Goal: Task Accomplishment & Management: Complete application form

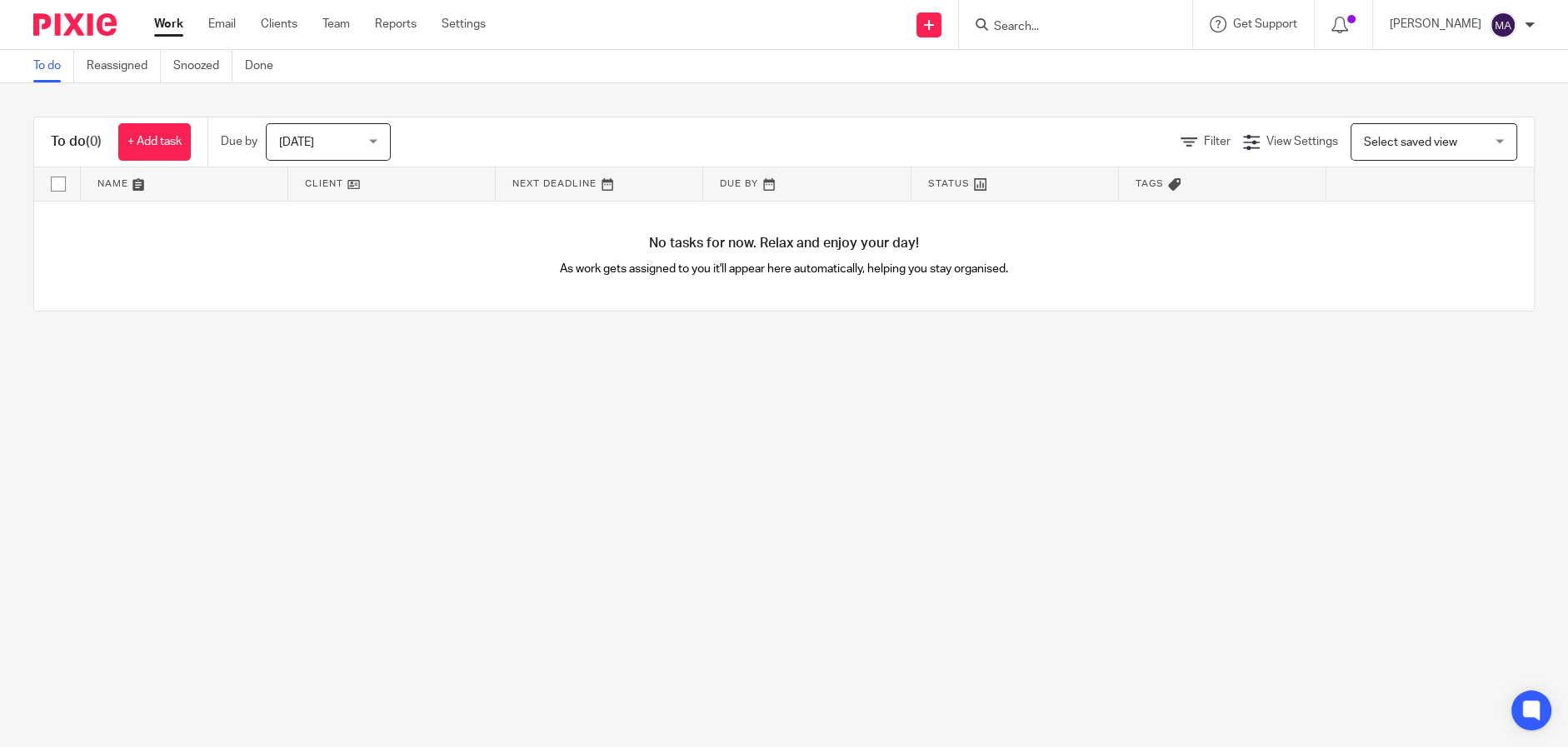
click at [955, 26] on div "Send new email Create task Add client Request signature" at bounding box center [930, 24] width 59 height 49
click at [941, 26] on link at bounding box center [929, 25] width 25 height 25
click at [940, 125] on link "Add client" at bounding box center [938, 126] width 117 height 24
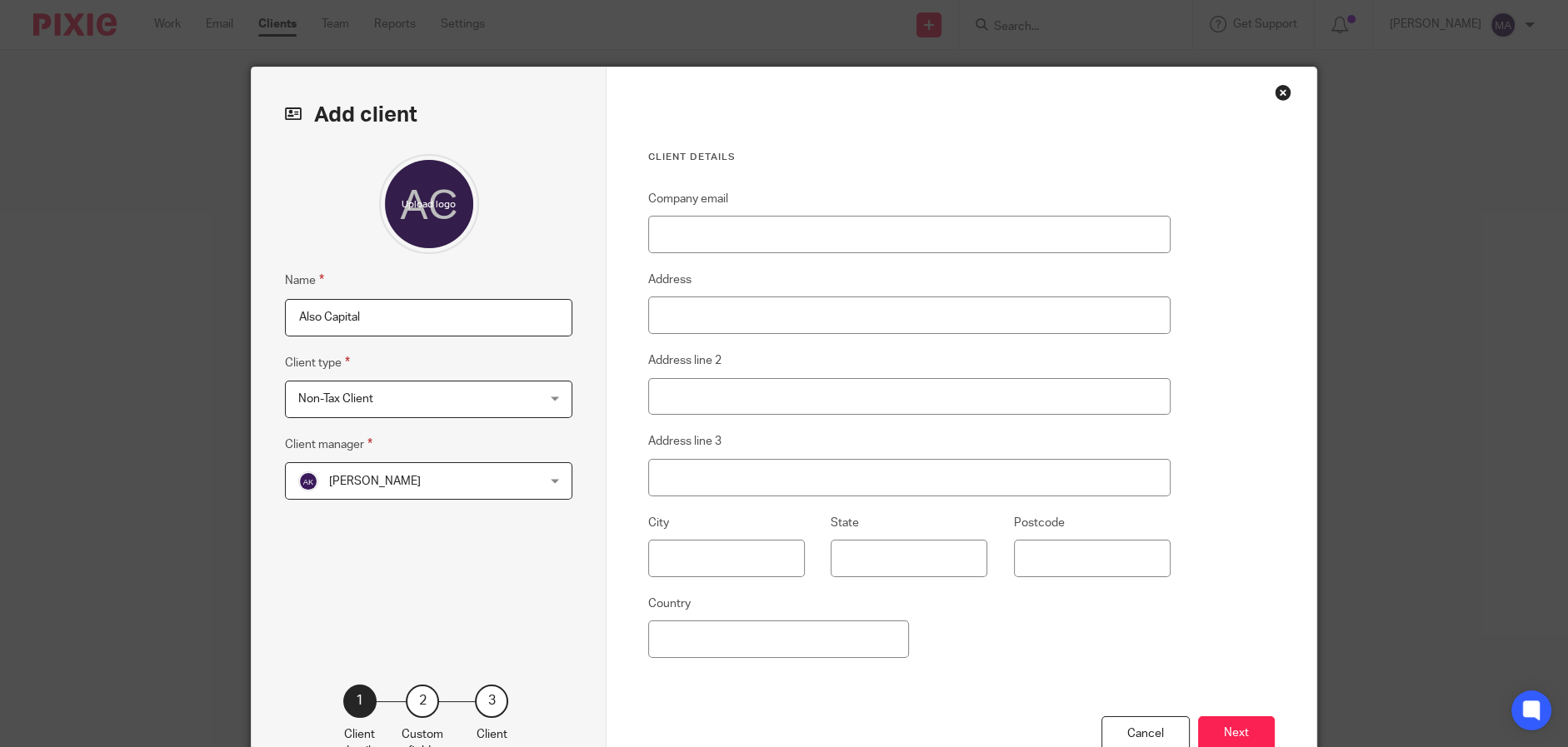
click at [489, 399] on span "Non-Tax Client" at bounding box center [407, 398] width 218 height 35
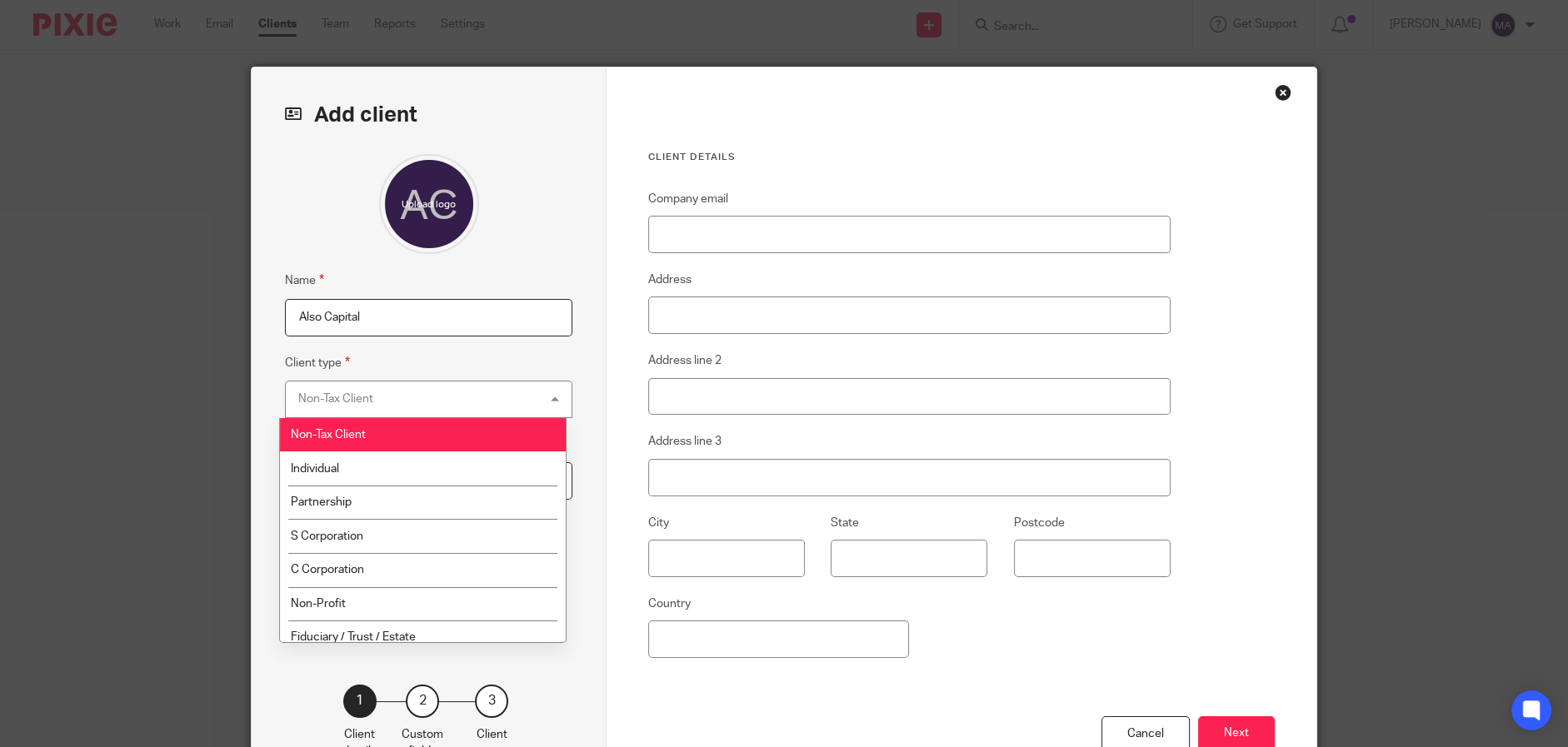
click at [489, 399] on div "Non-Tax Client Non-Tax Client" at bounding box center [428, 398] width 288 height 37
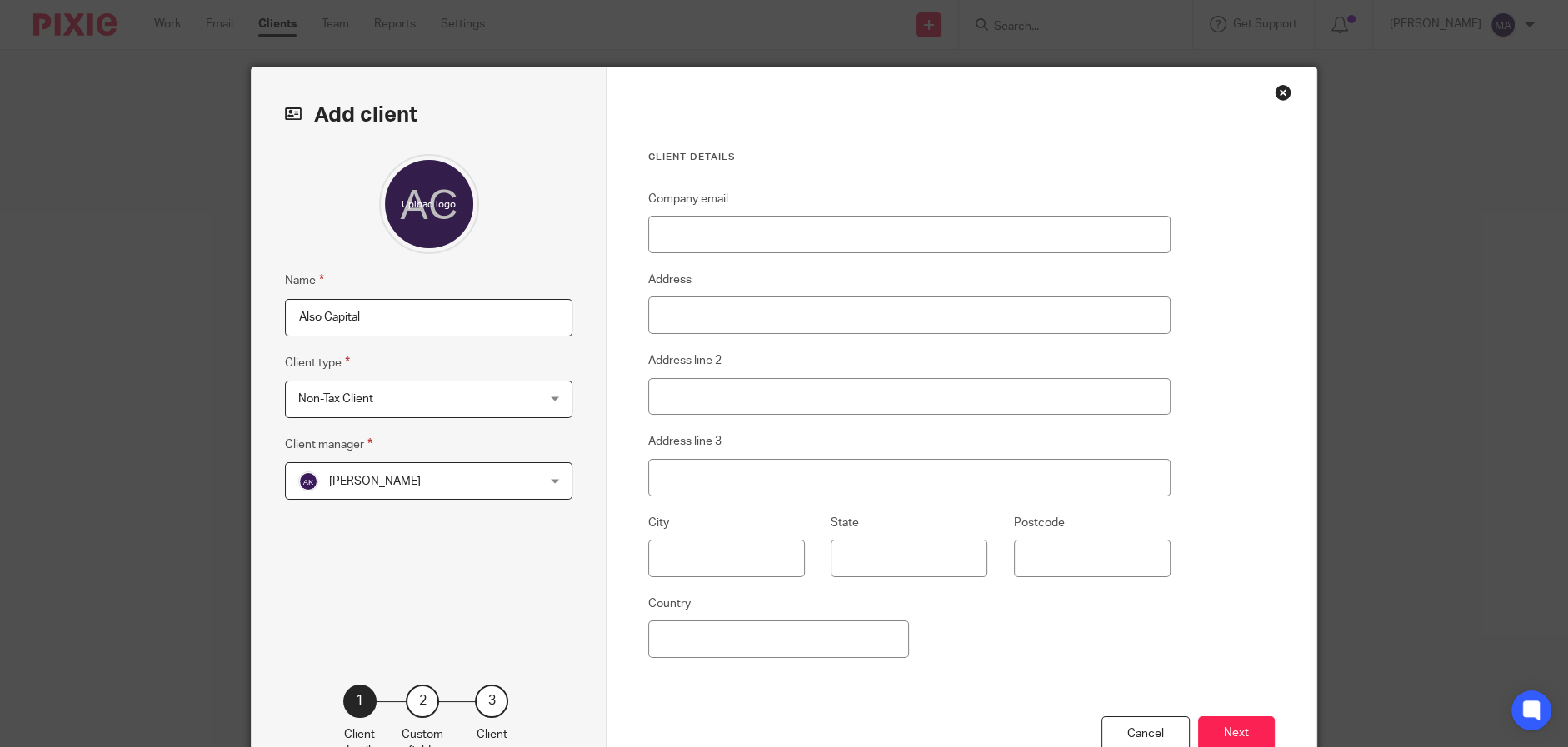
click at [452, 471] on span "[PERSON_NAME]" at bounding box center [407, 480] width 218 height 35
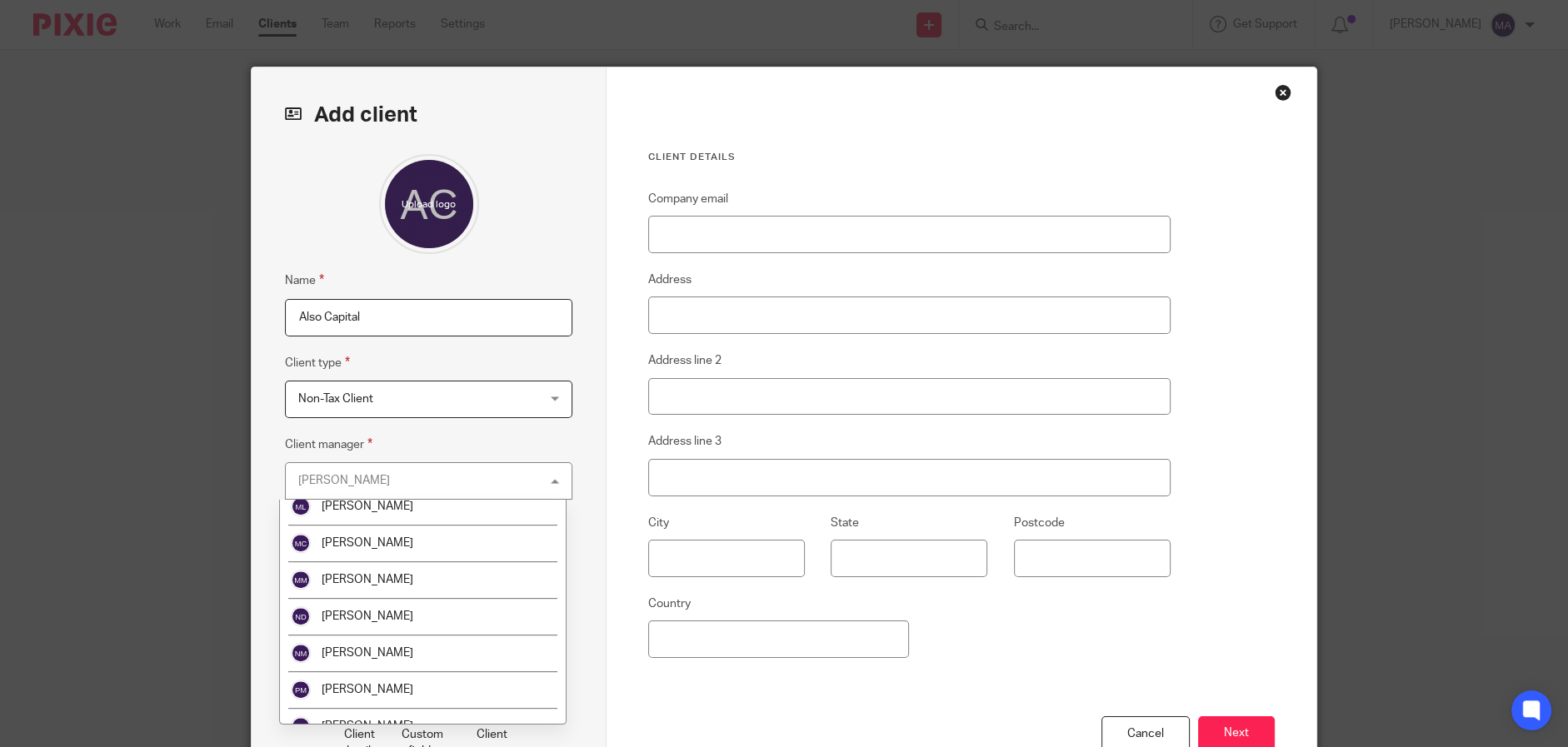
scroll to position [1332, 0]
click at [496, 549] on li "[PERSON_NAME]" at bounding box center [422, 542] width 286 height 36
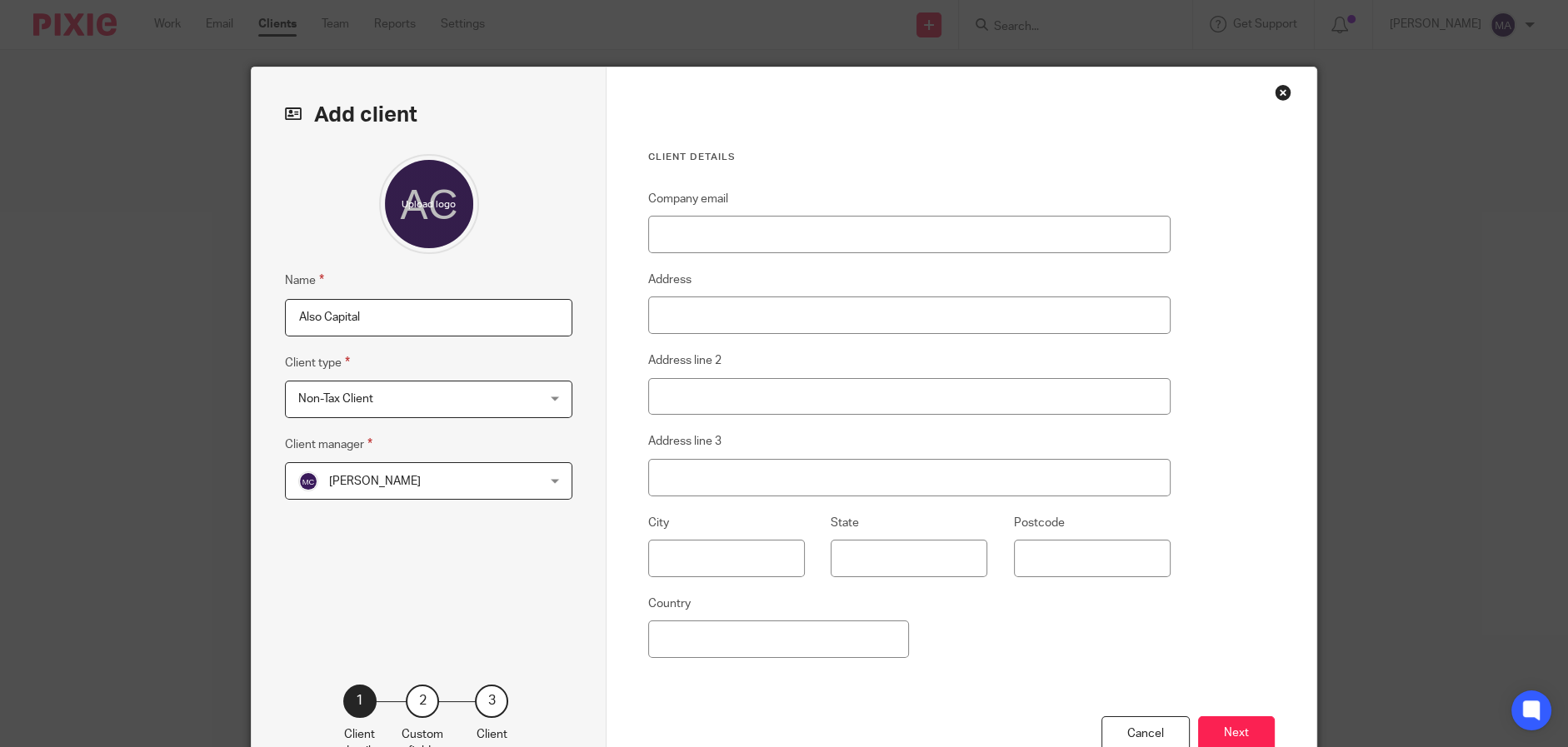
click at [397, 320] on input "Also Capital" at bounding box center [428, 317] width 288 height 37
type input "Also Capital Management, LLC"
click at [478, 471] on span "[PERSON_NAME]" at bounding box center [407, 480] width 218 height 35
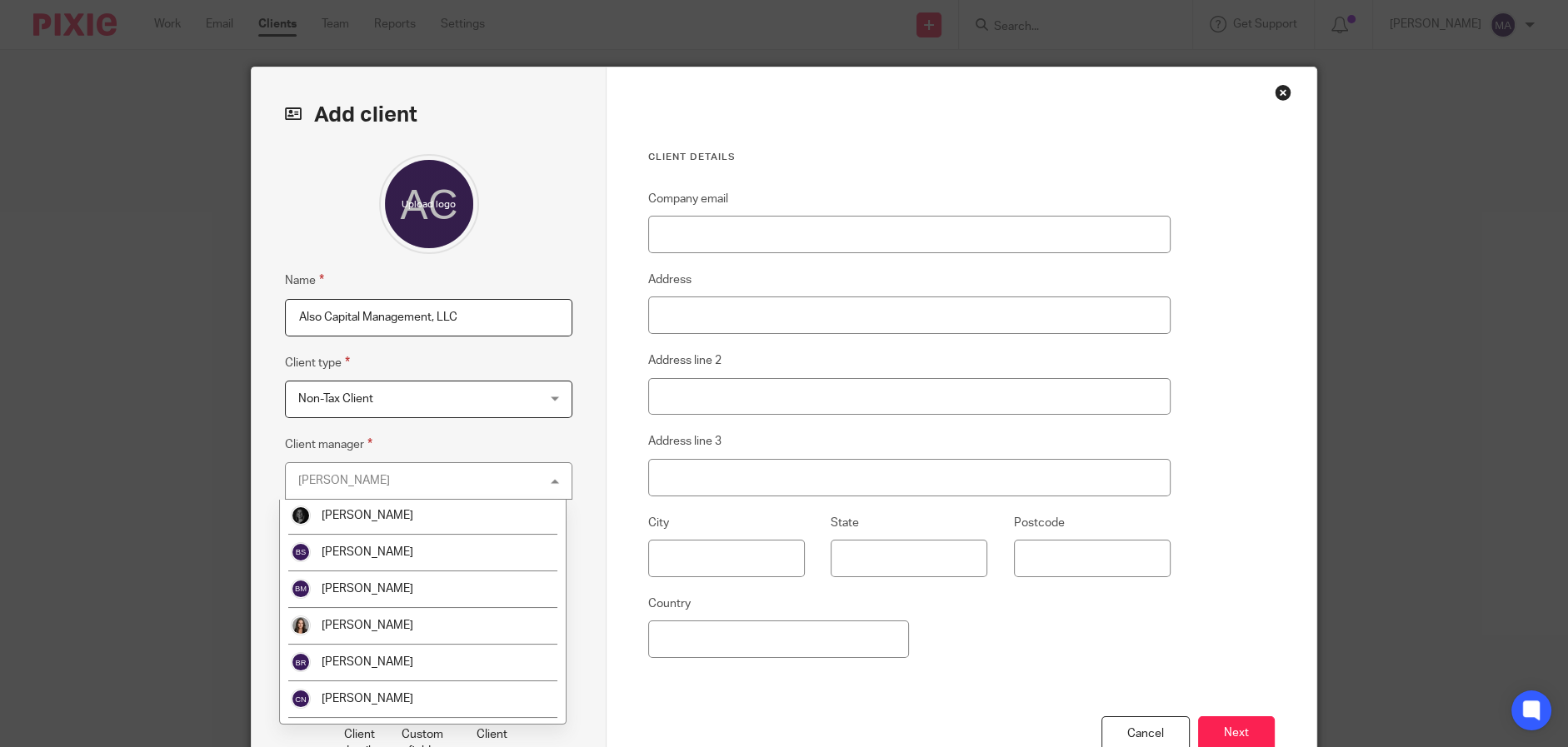
scroll to position [416, 0]
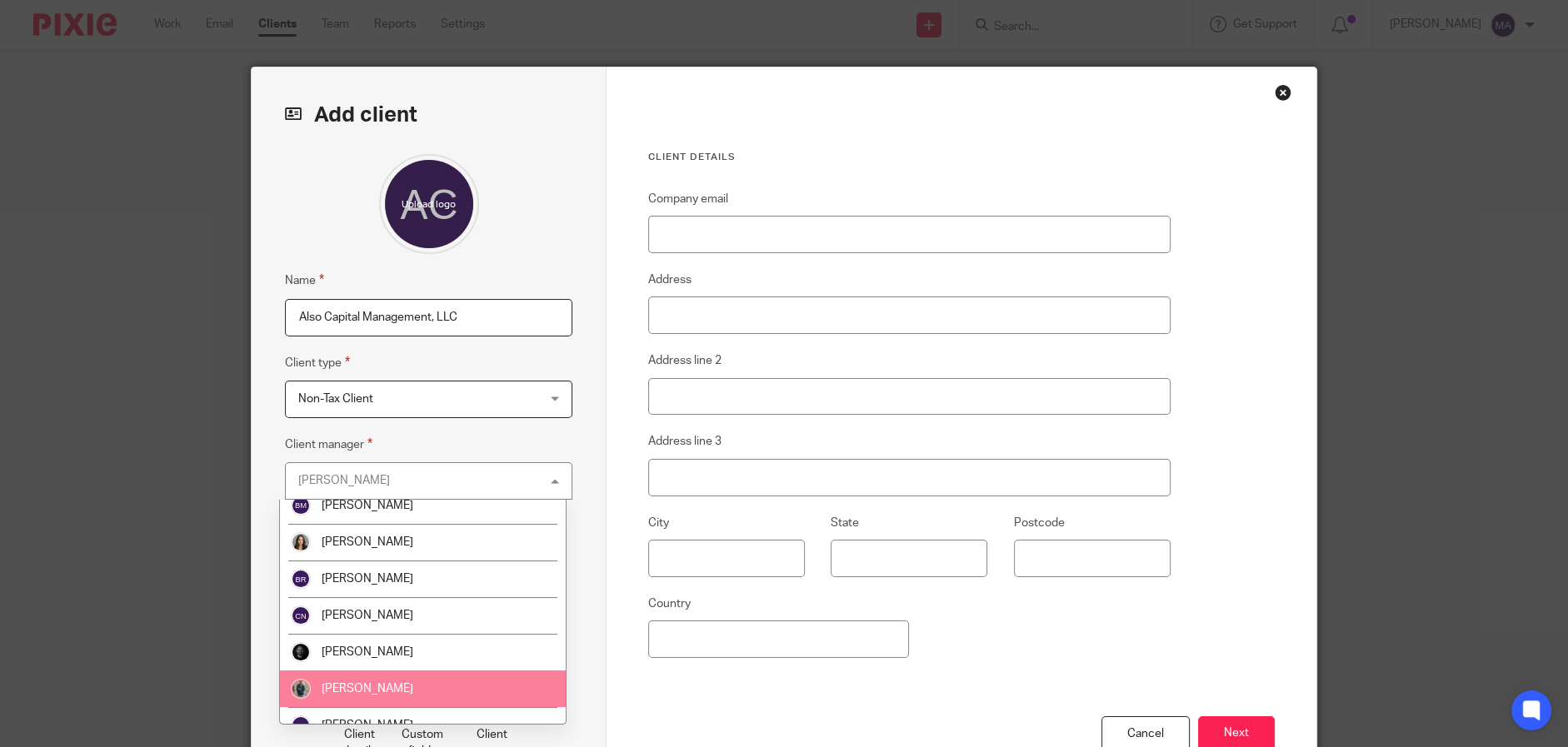
click at [444, 677] on li "[PERSON_NAME]" at bounding box center [422, 689] width 286 height 36
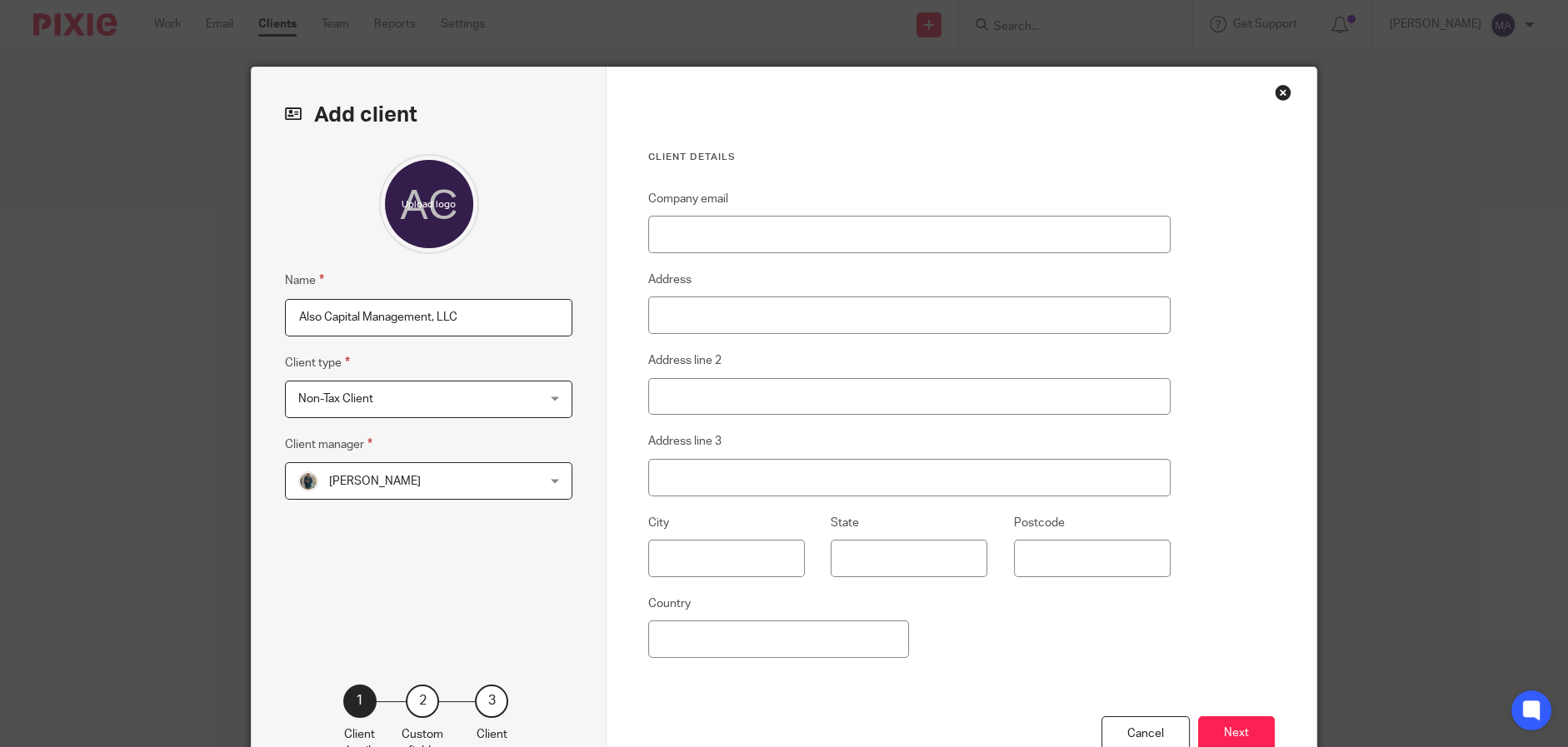
click at [528, 235] on div at bounding box center [428, 203] width 288 height 100
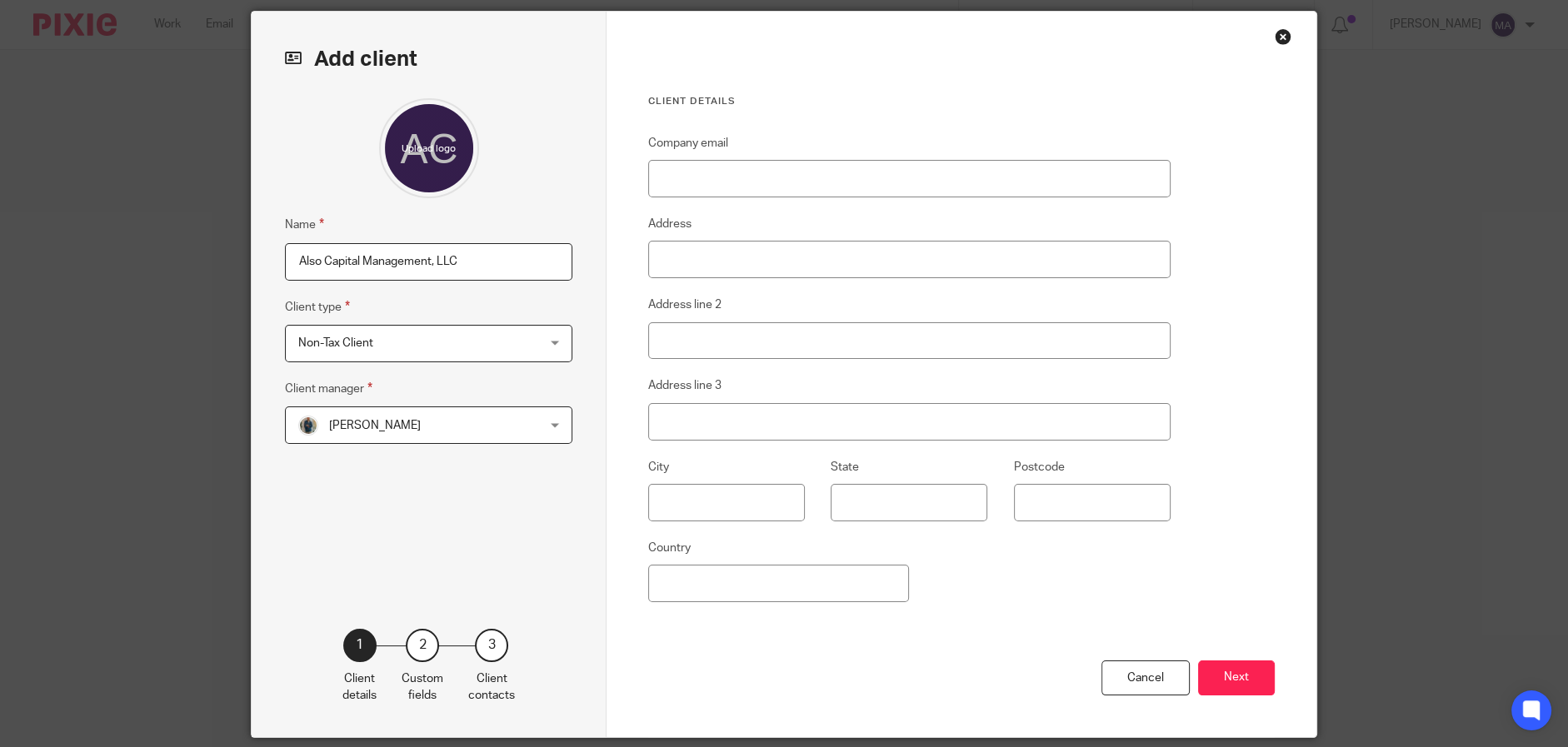
scroll to position [114, 0]
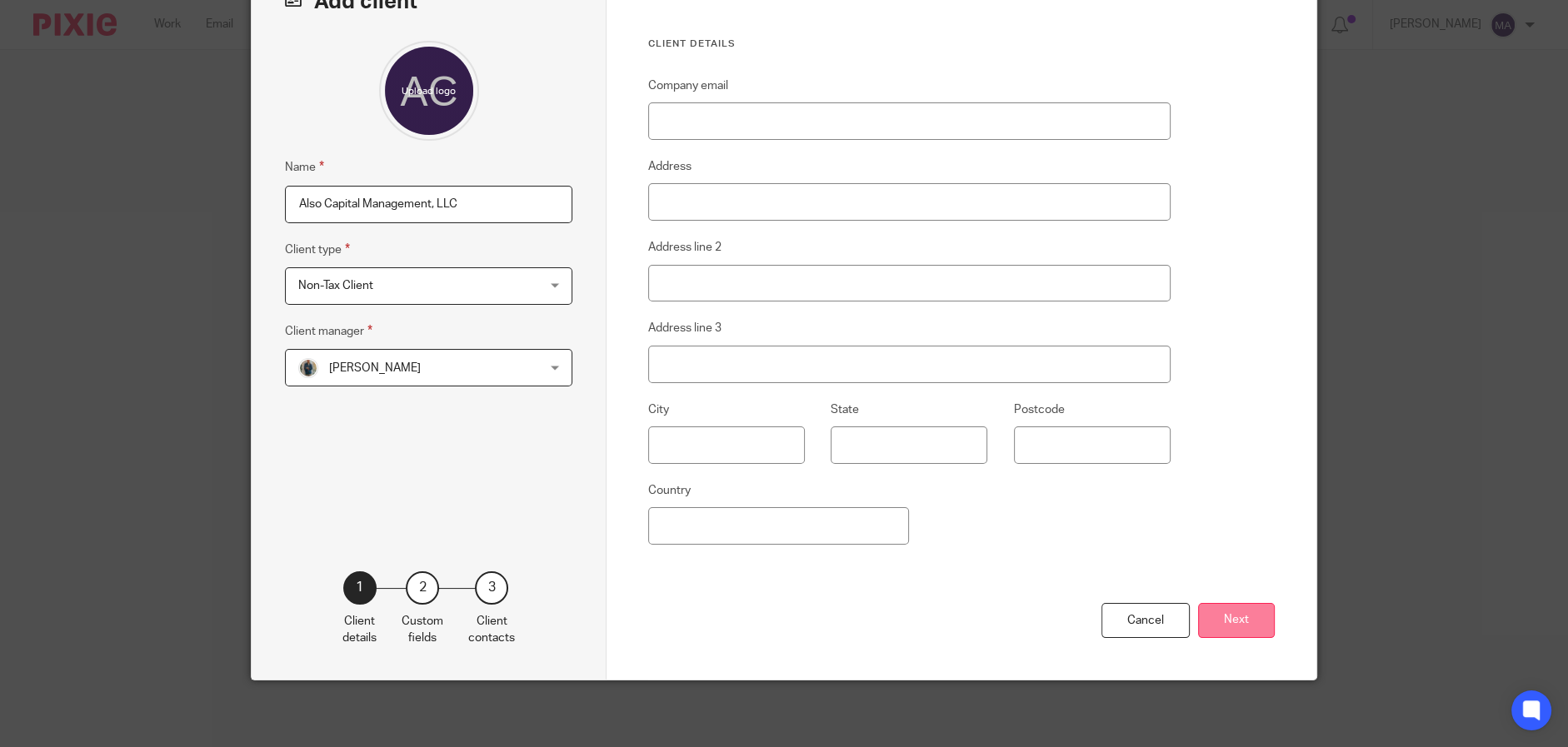
click at [1214, 612] on button "Next" at bounding box center [1236, 620] width 76 height 35
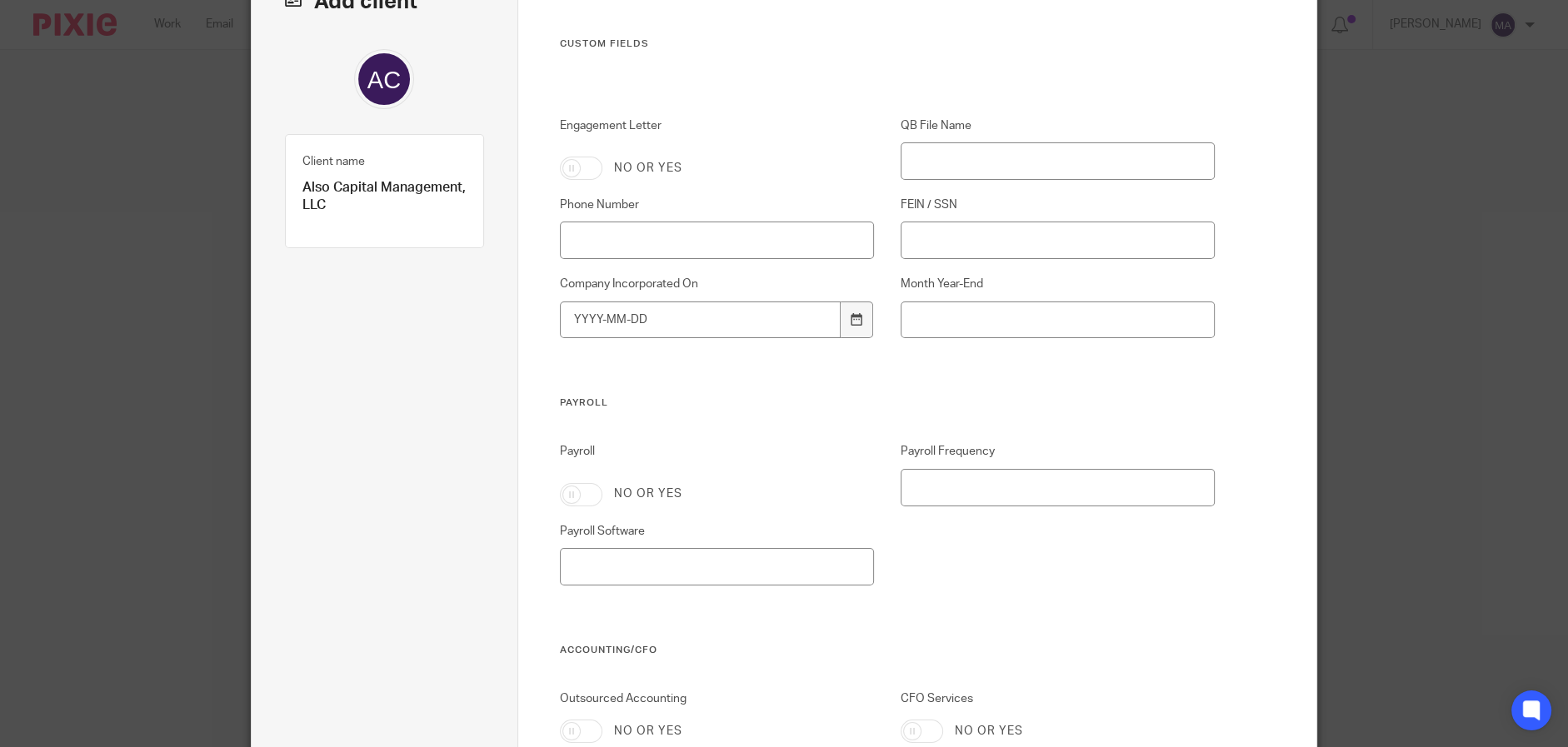
click at [569, 172] on input "Engagement Letter" at bounding box center [581, 168] width 42 height 23
checkbox input "true"
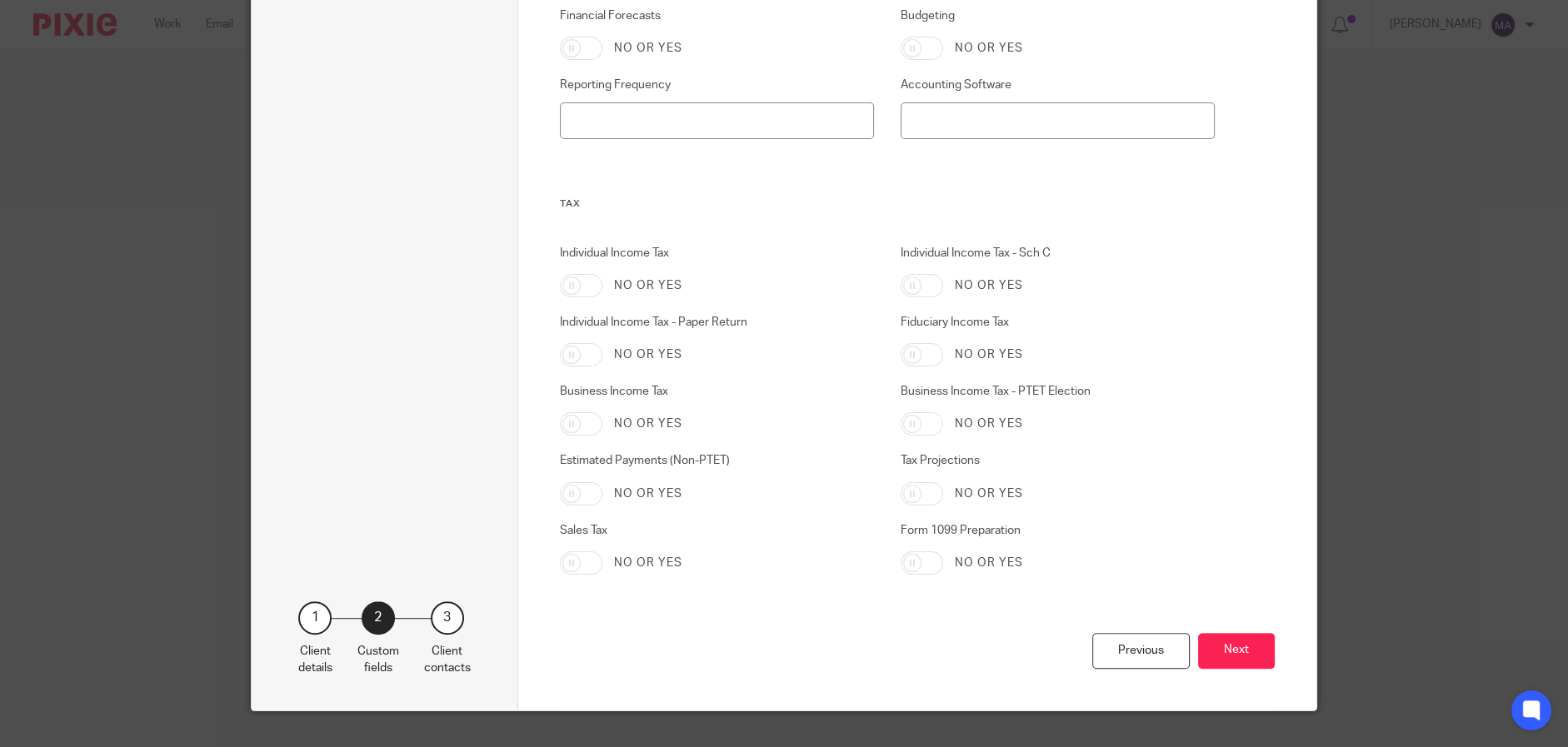
scroll to position [895, 0]
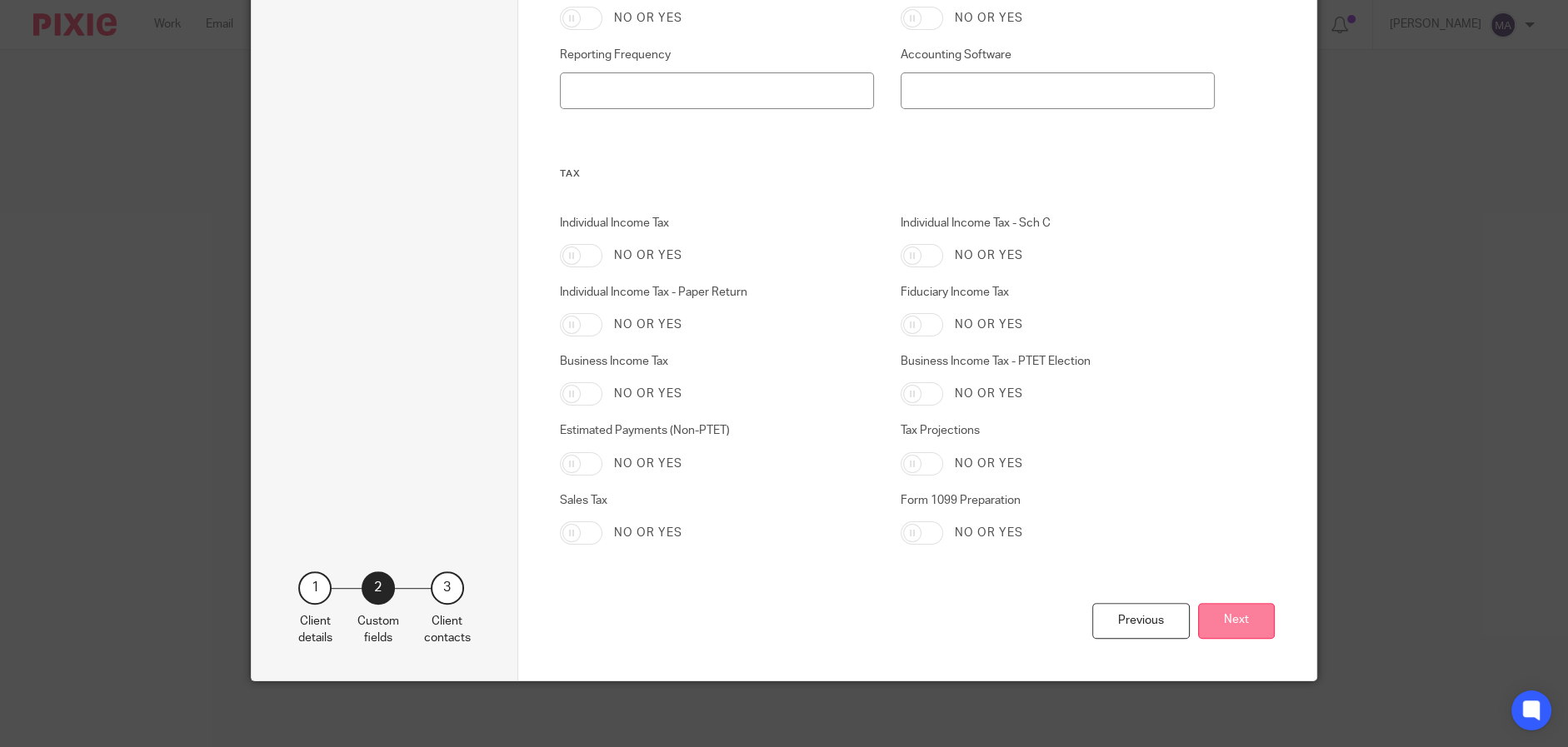
click at [1235, 618] on button "Next" at bounding box center [1236, 620] width 76 height 35
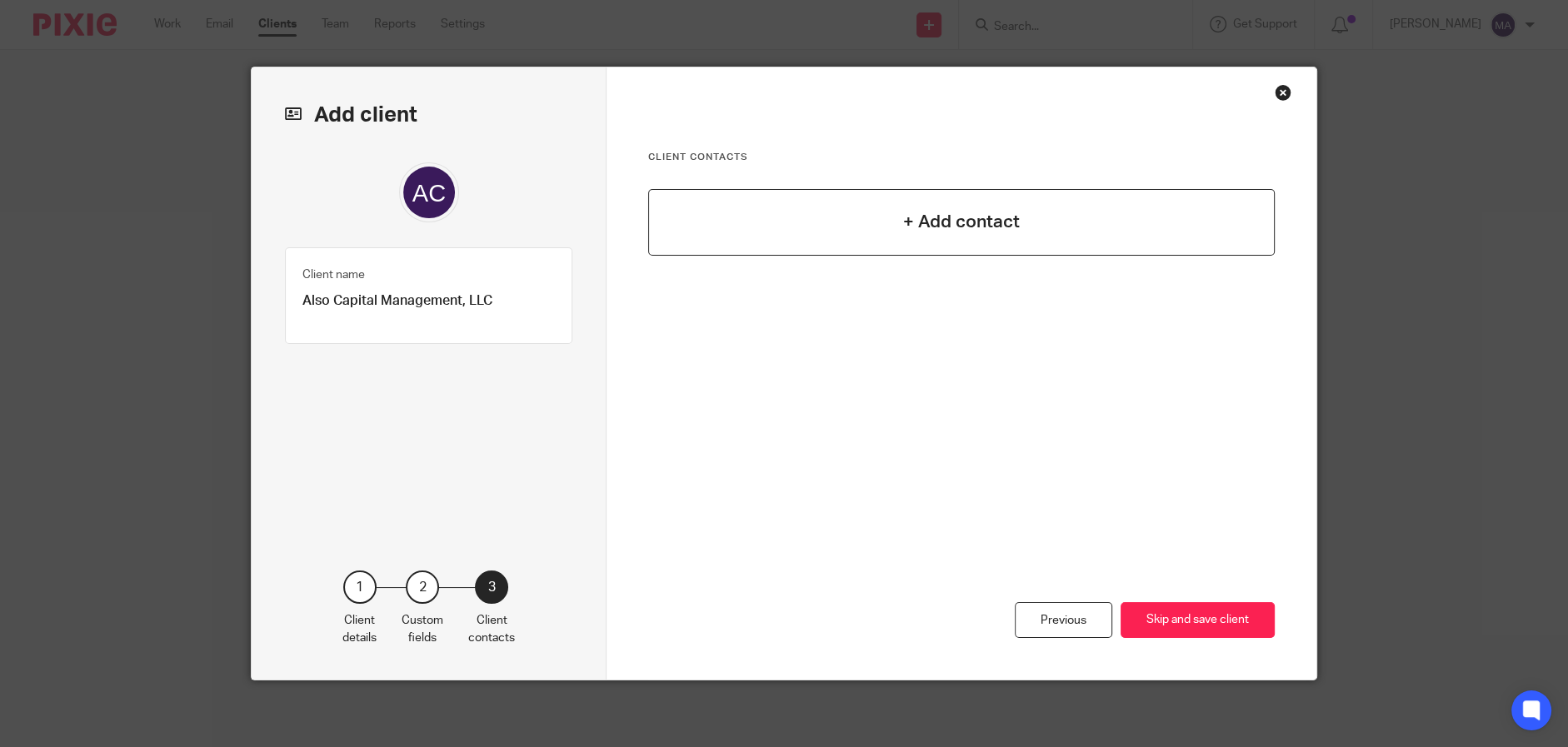
click at [938, 224] on h4 "+ Add contact" at bounding box center [961, 222] width 117 height 26
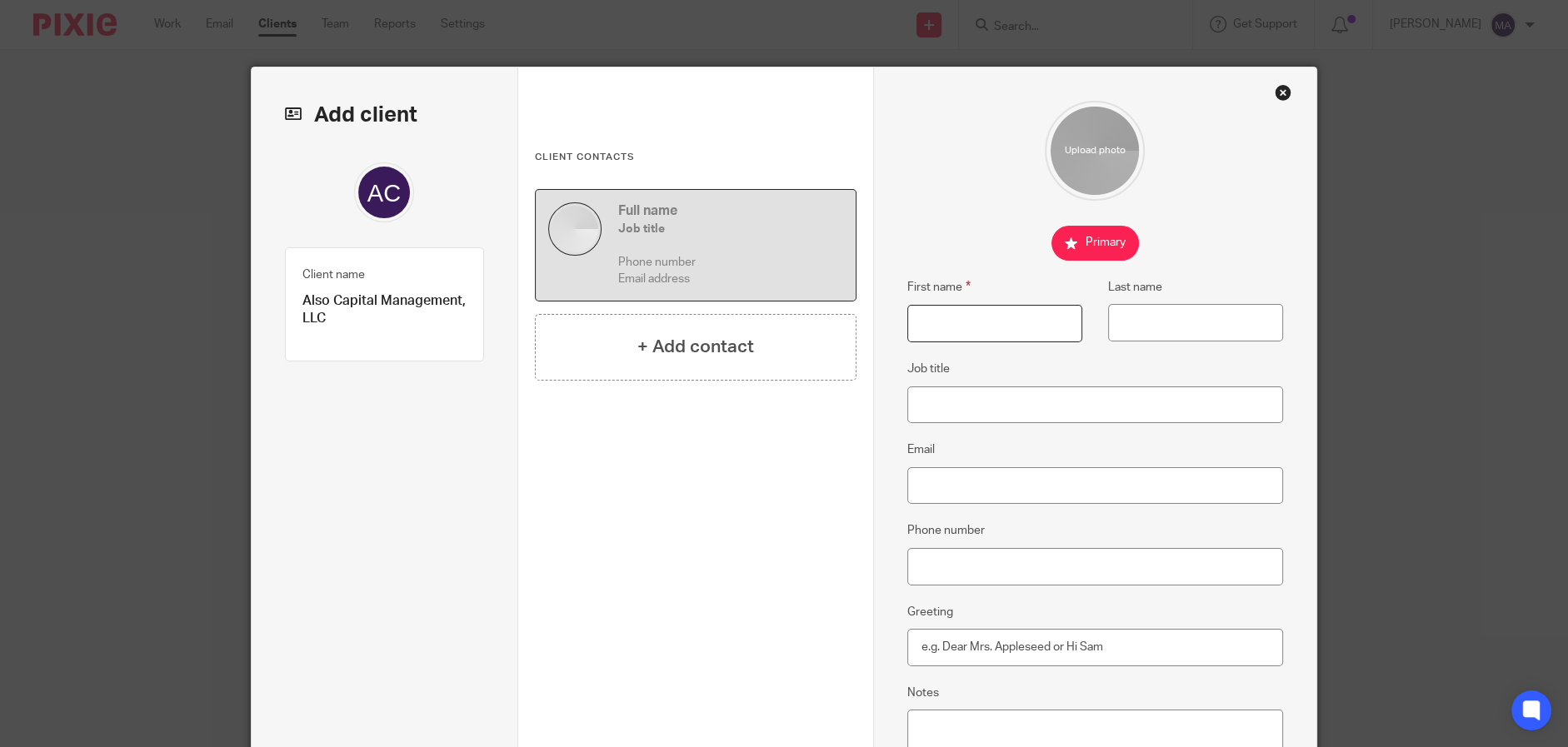
click at [963, 330] on input "First name" at bounding box center [994, 323] width 175 height 37
type input "Mike"
click at [1161, 322] on input "Anunziatta" at bounding box center [1195, 322] width 175 height 37
type input "Annunziata"
click at [1010, 487] on input "Email" at bounding box center [1095, 485] width 376 height 37
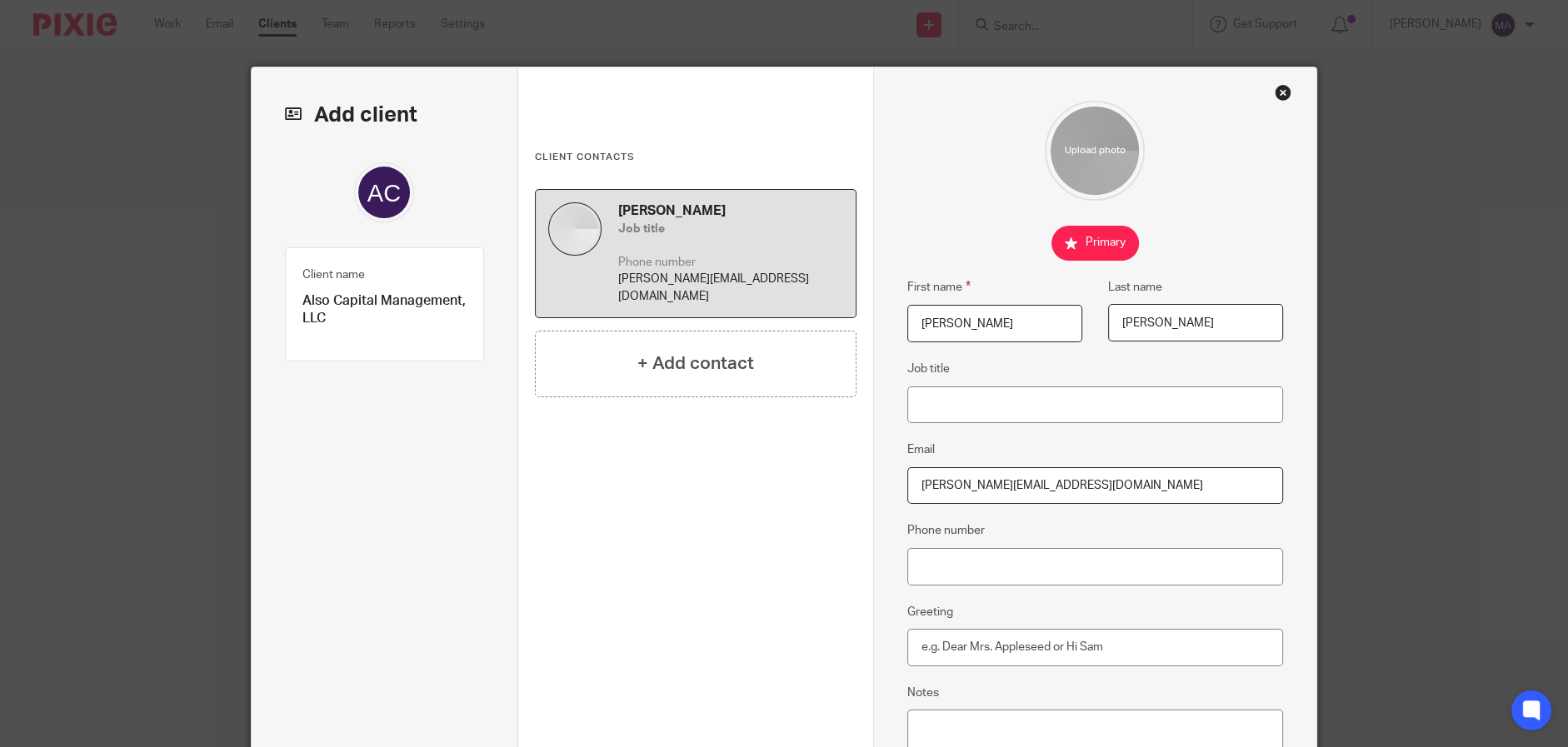
type input "[PERSON_NAME][EMAIL_ADDRESS][DOMAIN_NAME]"
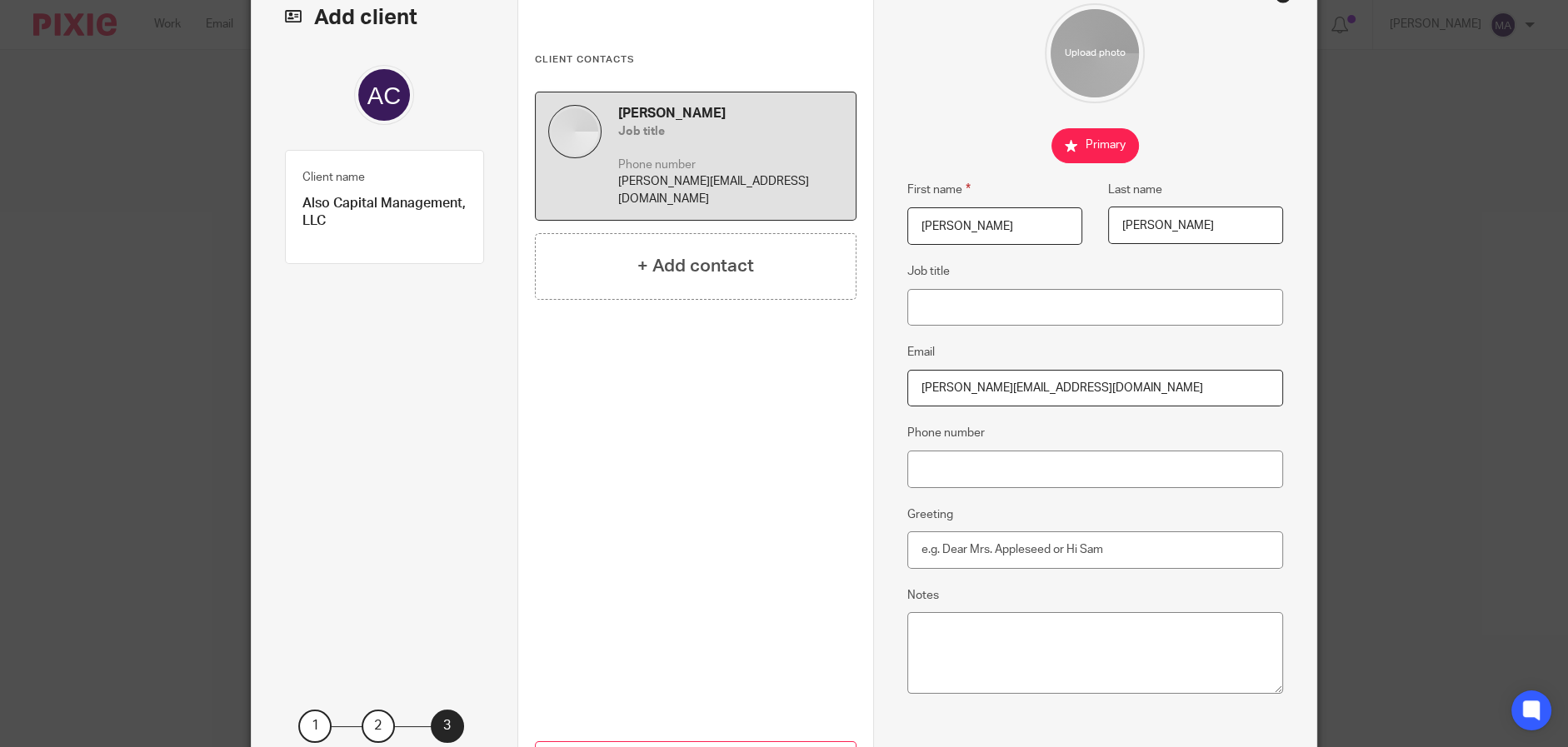
scroll to position [236, 0]
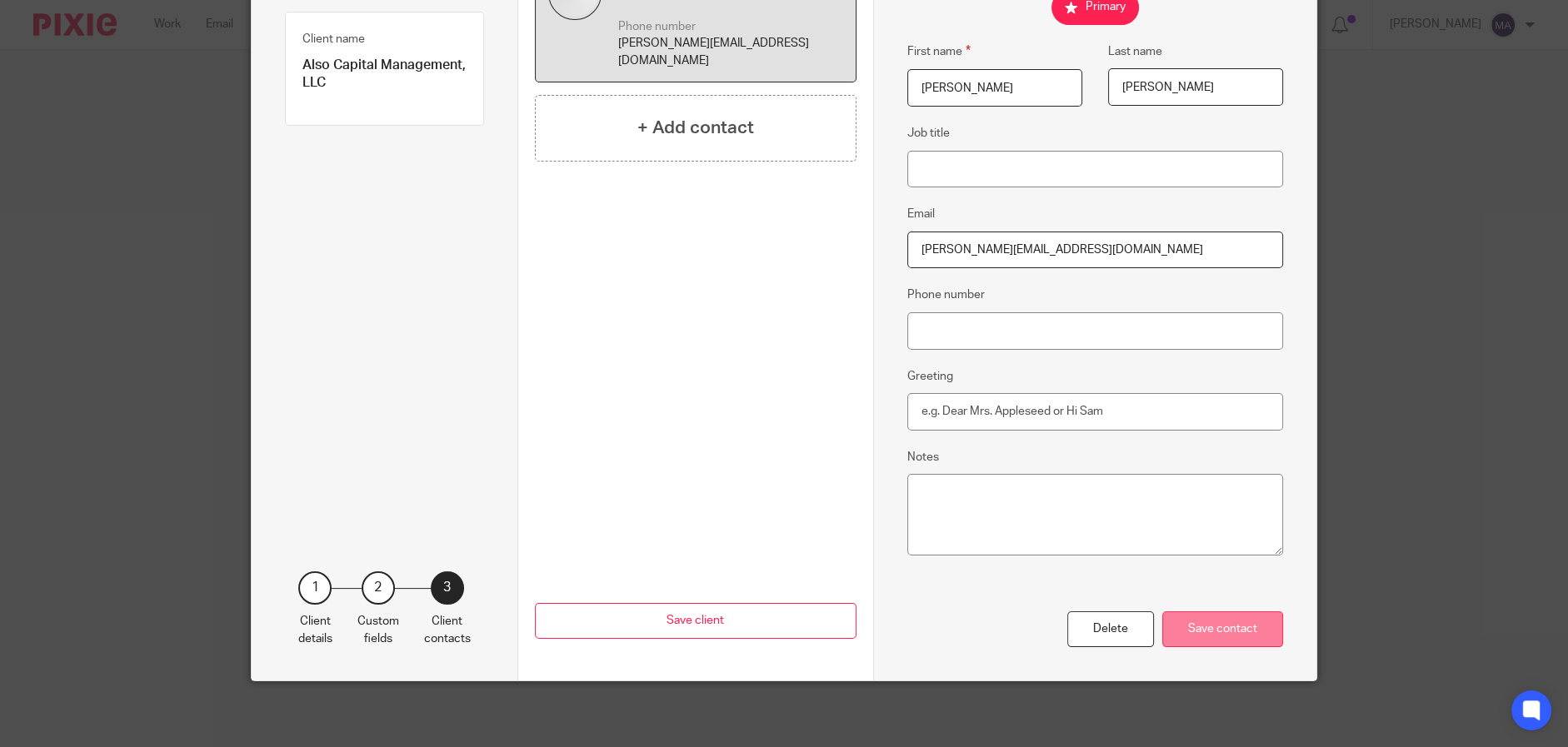
click at [1236, 640] on div "Save contact" at bounding box center [1222, 629] width 120 height 35
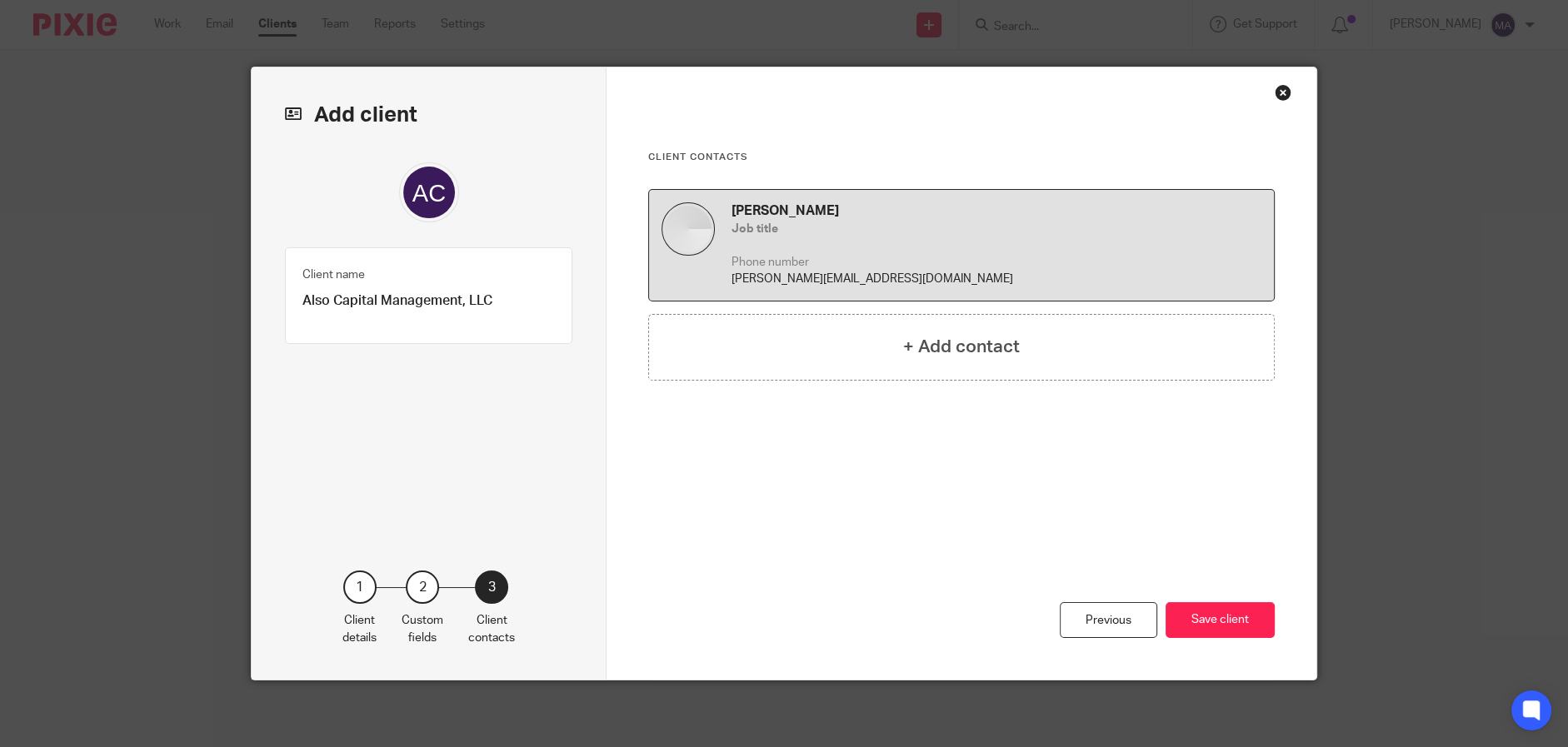
scroll to position [0, 0]
drag, startPoint x: 942, startPoint y: 233, endPoint x: 965, endPoint y: 238, distance: 23.5
click at [942, 232] on h5 "Job title" at bounding box center [996, 228] width 529 height 16
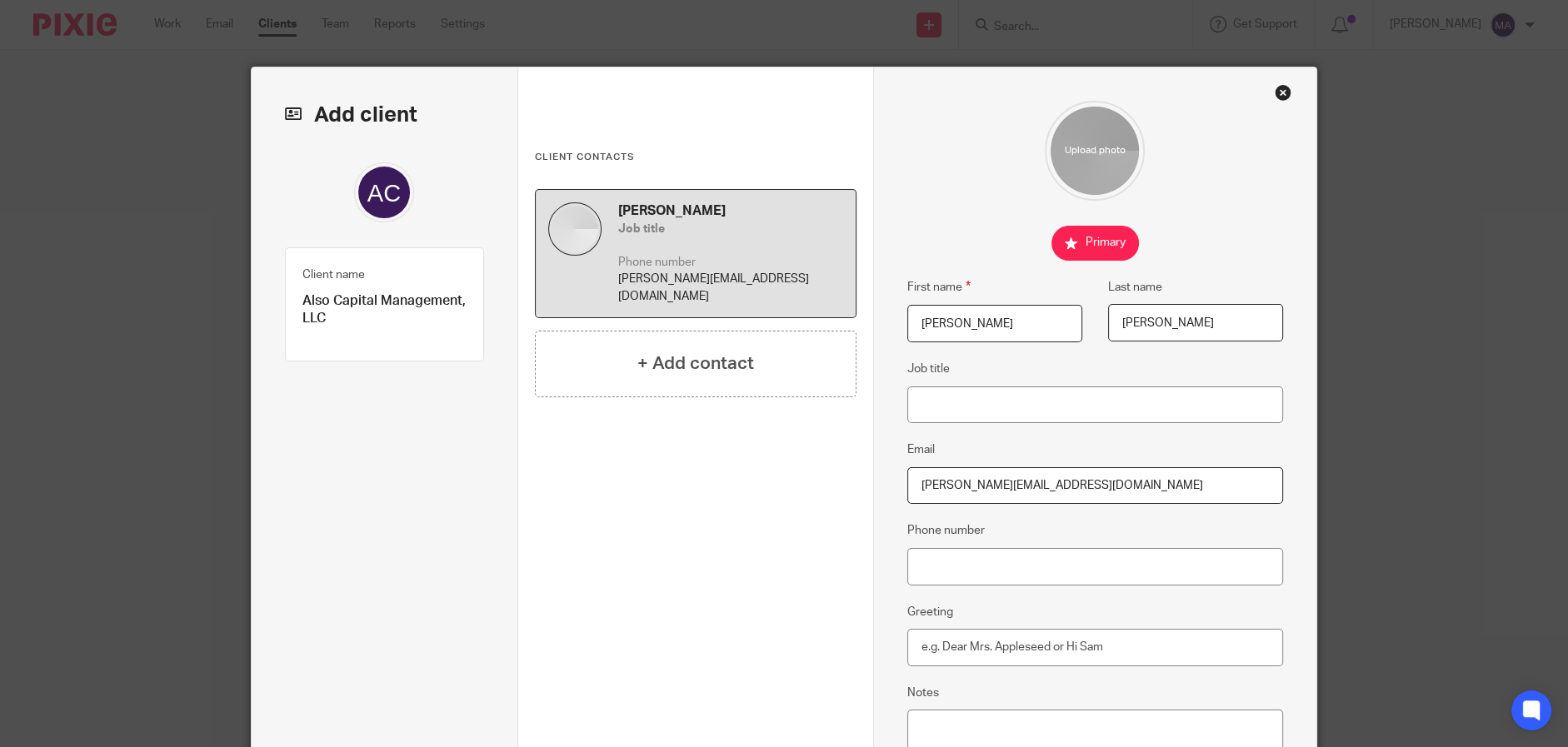
click at [1106, 249] on input "checkbox" at bounding box center [1095, 243] width 88 height 35
checkbox input "false"
click at [781, 348] on div "+ Add contact" at bounding box center [696, 364] width 322 height 67
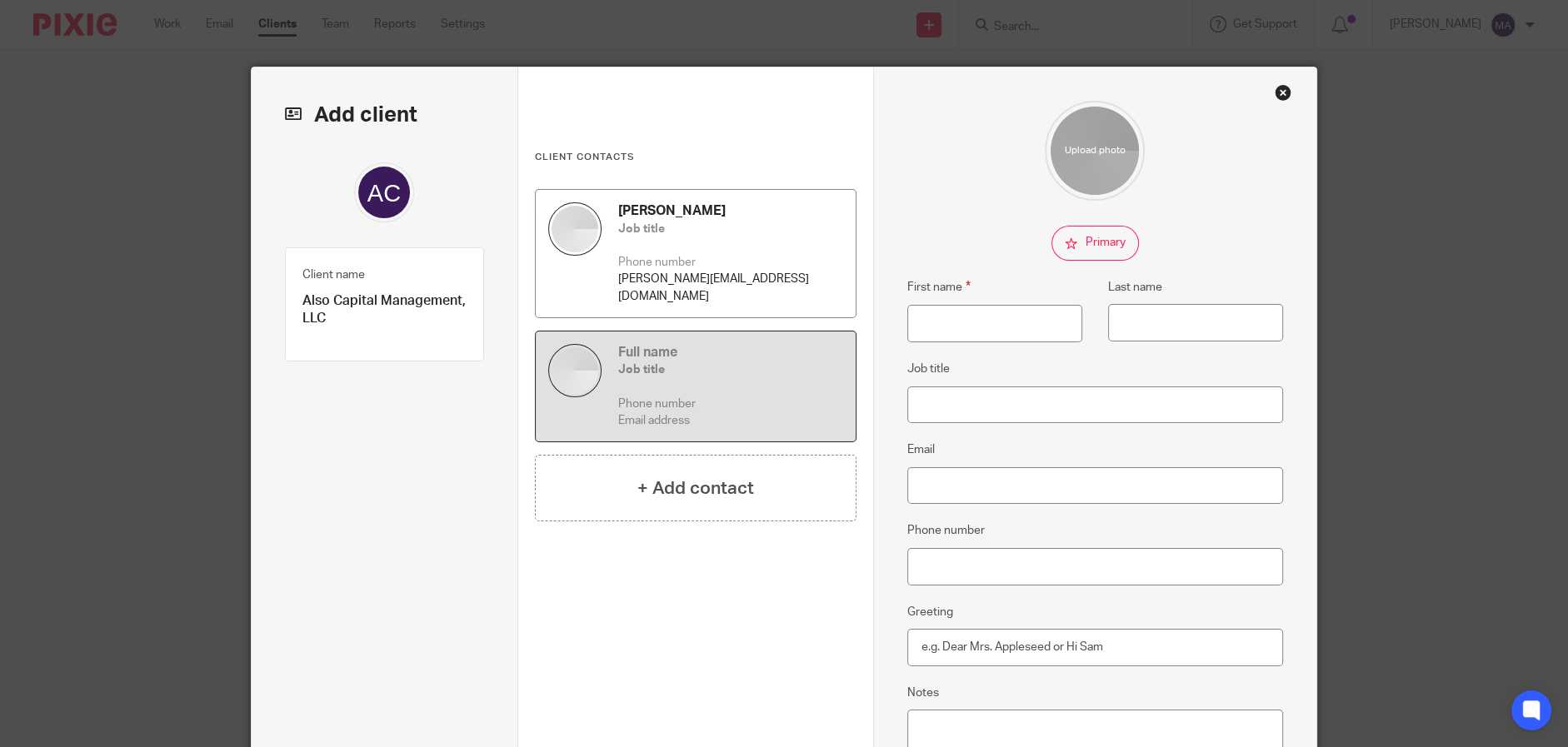
click at [737, 250] on div "Mike Annunziata Job title Phone number mike@alsocapital.com" at bounding box center [730, 253] width 225 height 102
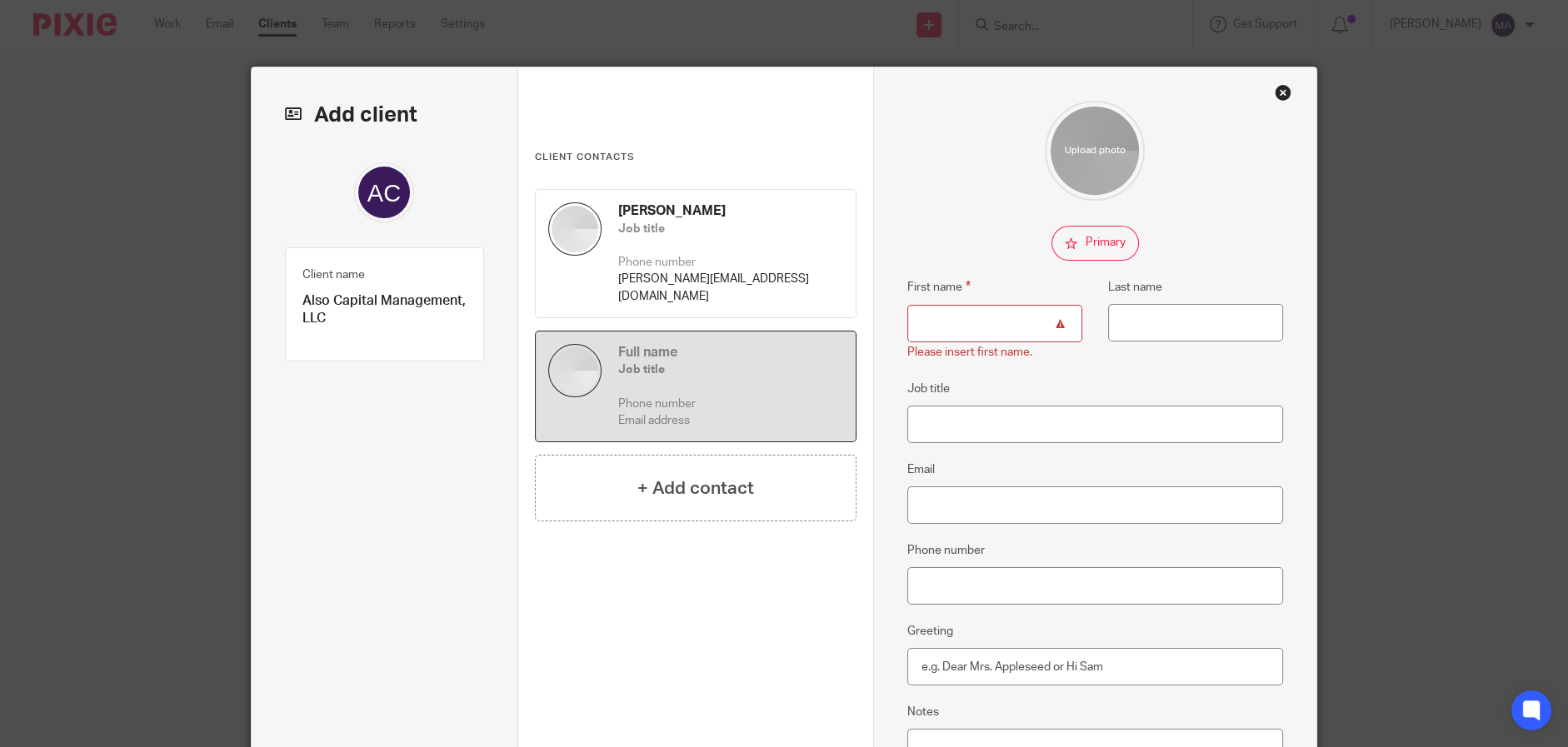
click at [962, 328] on input "First name" at bounding box center [994, 323] width 175 height 37
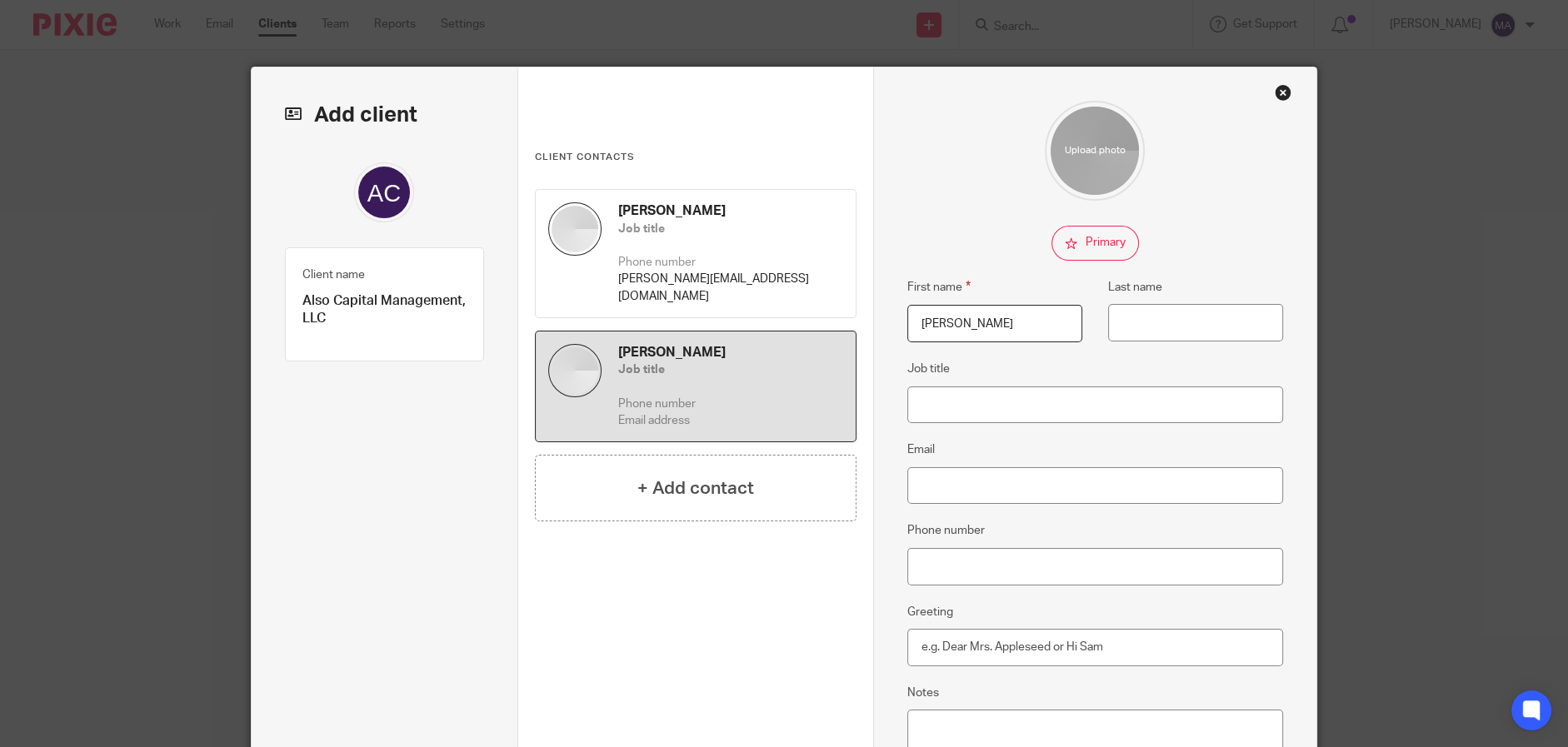
type input "Andrea"
type input "Tumotod"
click at [934, 492] on input "Email" at bounding box center [1095, 485] width 376 height 37
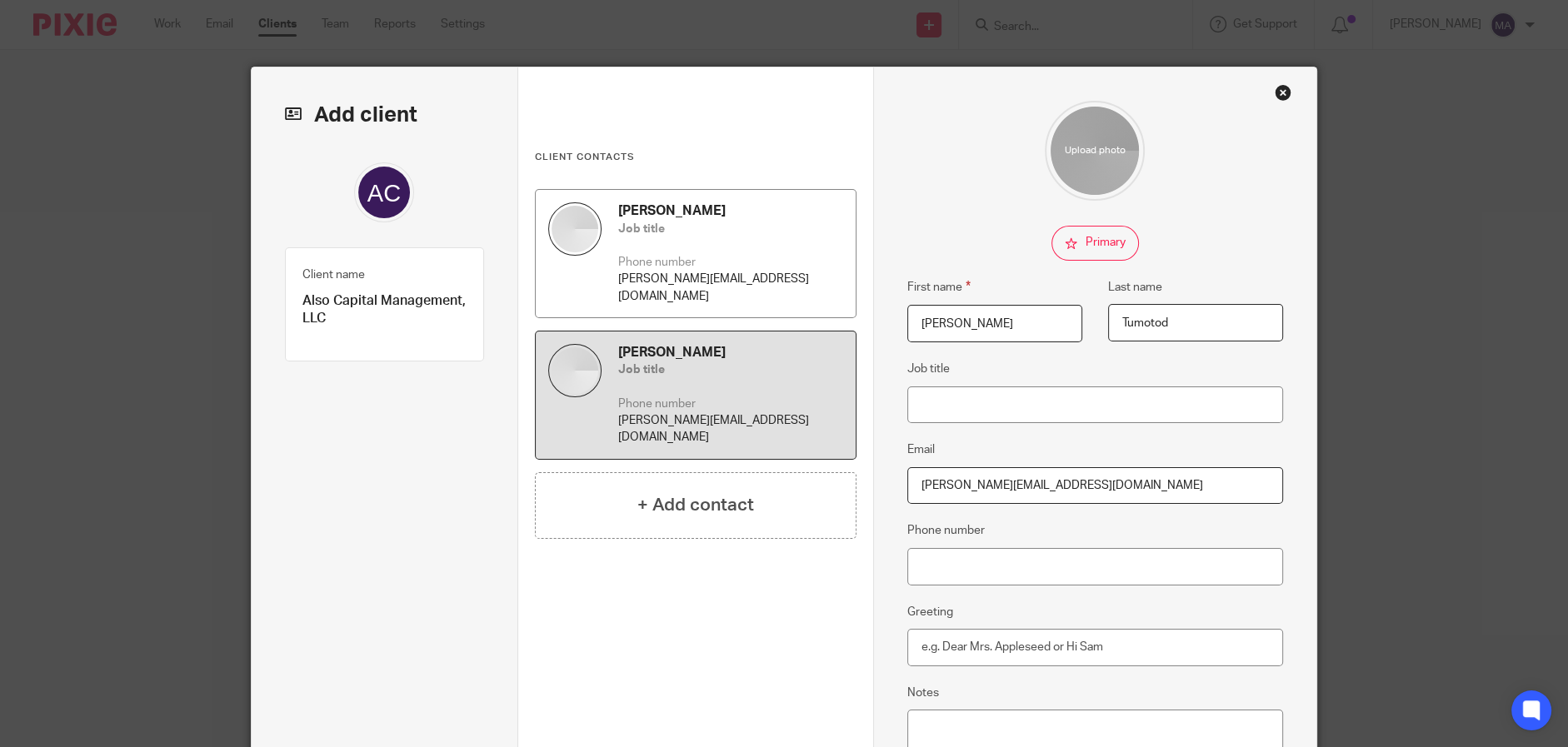
type input "[PERSON_NAME][EMAIL_ADDRESS][DOMAIN_NAME]"
click at [720, 250] on div "Mike Annunziata Job title Phone number mike@alsocapital.com" at bounding box center [730, 253] width 225 height 102
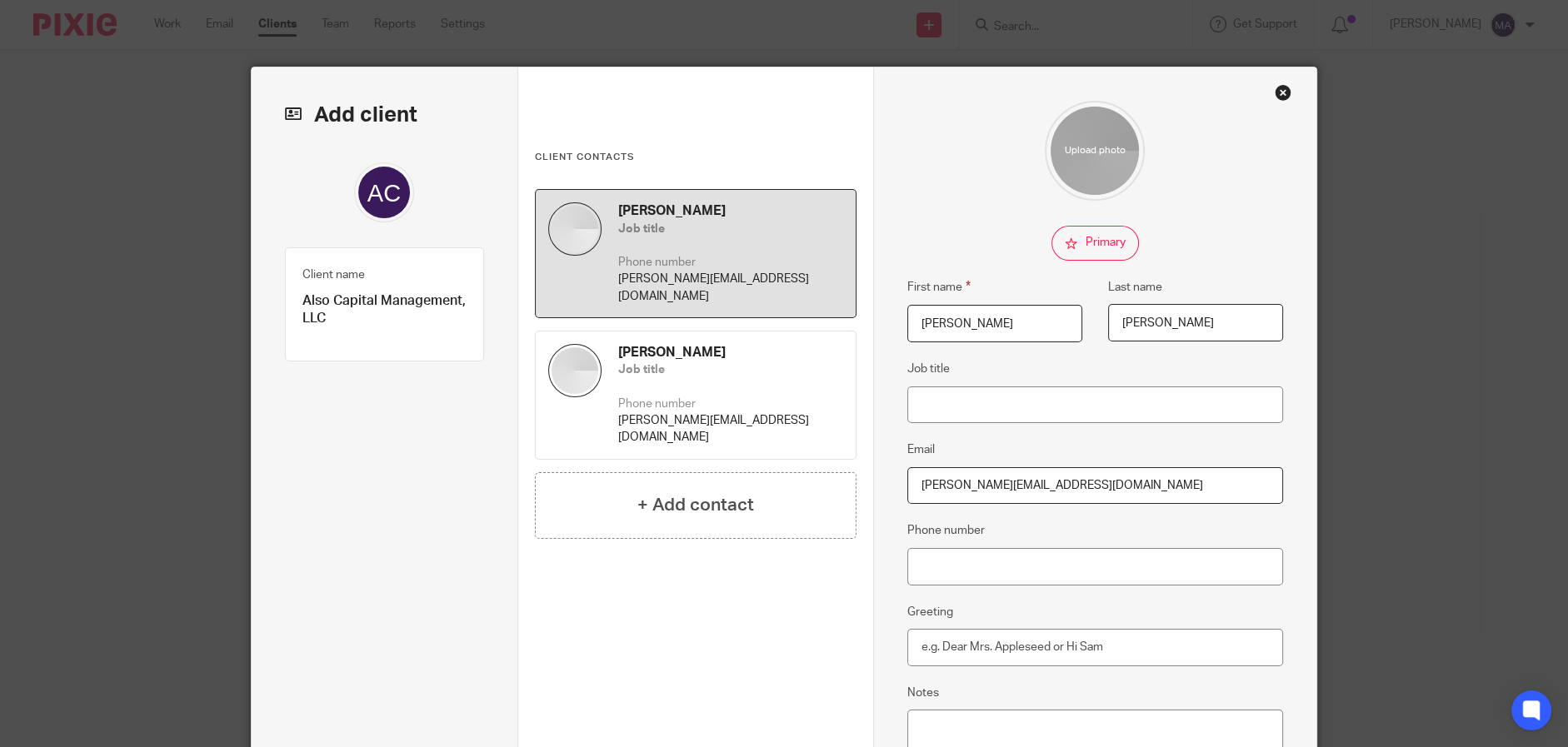
click at [1063, 250] on input "checkbox" at bounding box center [1095, 243] width 88 height 35
checkbox input "true"
click at [752, 363] on div "Andrea Tumotod Job title Phone number andrea@alsocapital.com" at bounding box center [730, 395] width 225 height 102
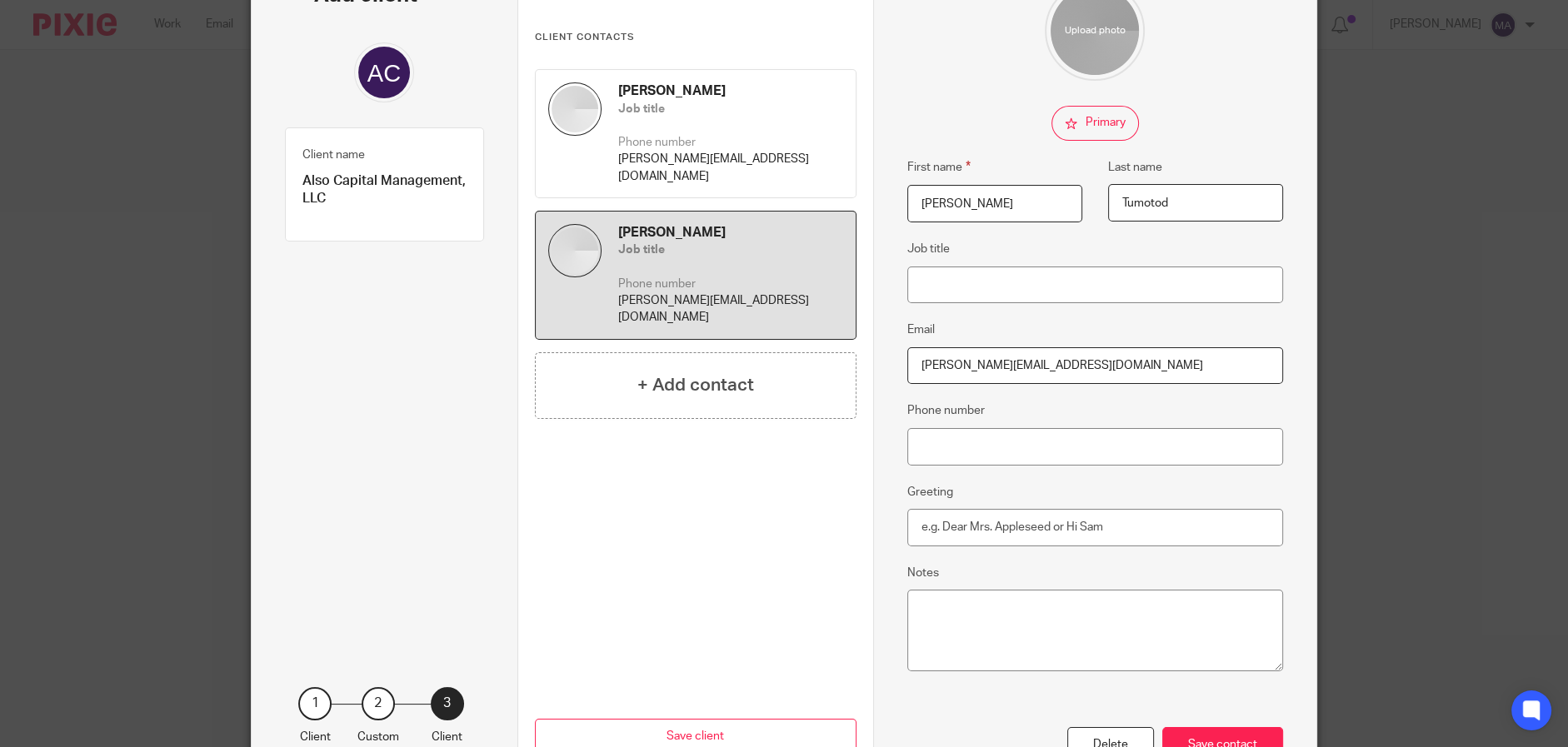
scroll to position [236, 0]
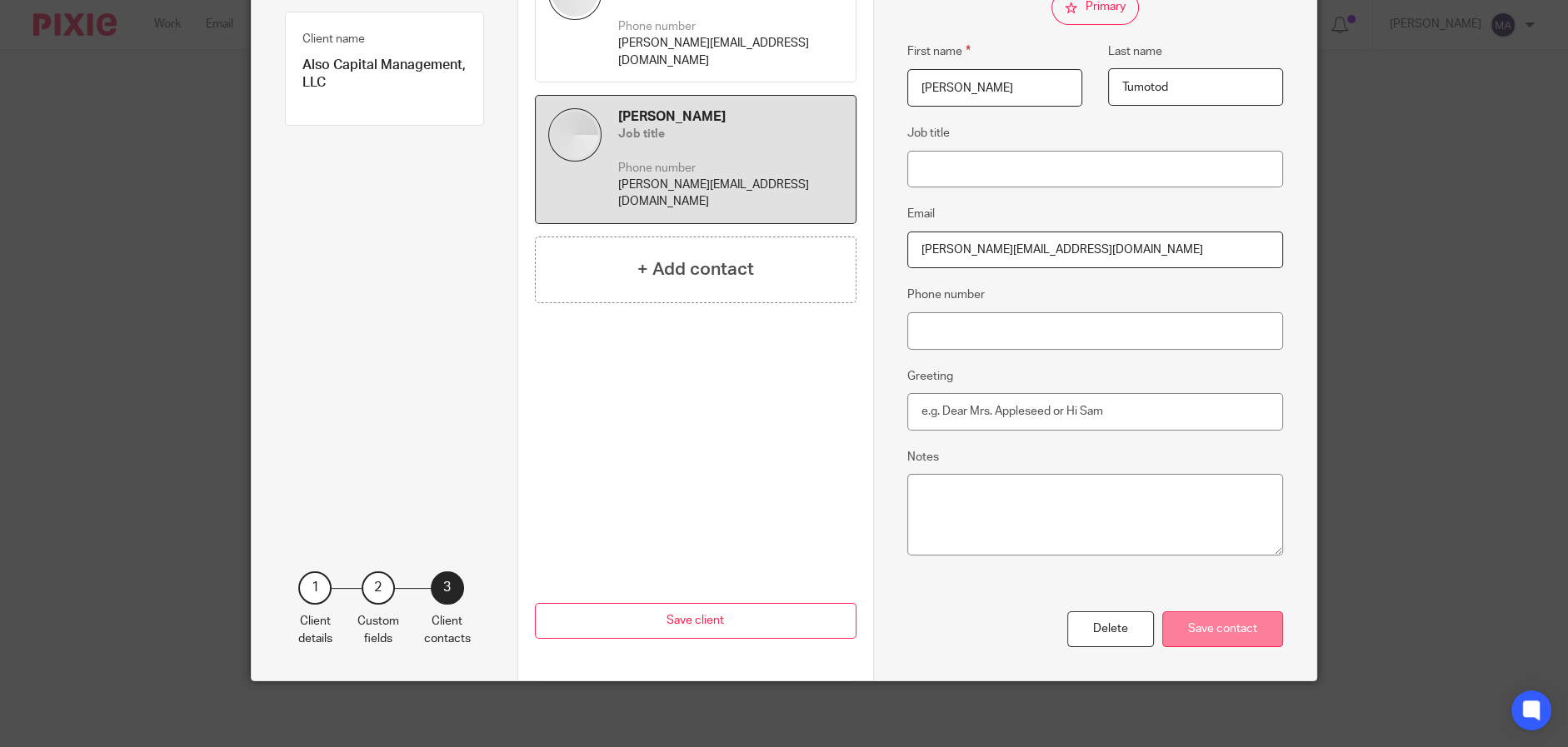
click at [1192, 637] on div "Save contact" at bounding box center [1222, 629] width 120 height 35
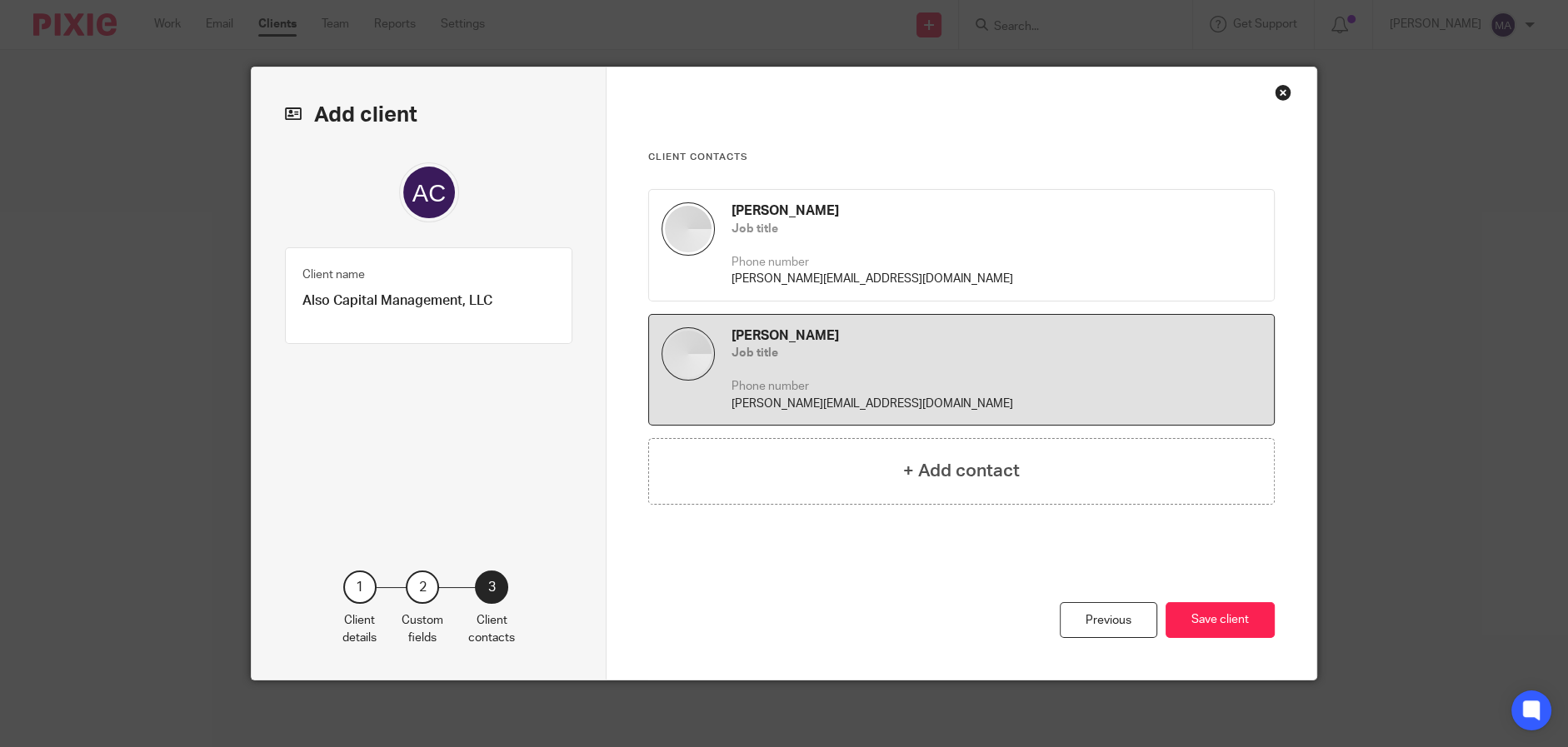
scroll to position [0, 0]
click at [1198, 618] on button "Save client" at bounding box center [1220, 619] width 109 height 35
